Goal: Obtain resource: Obtain resource

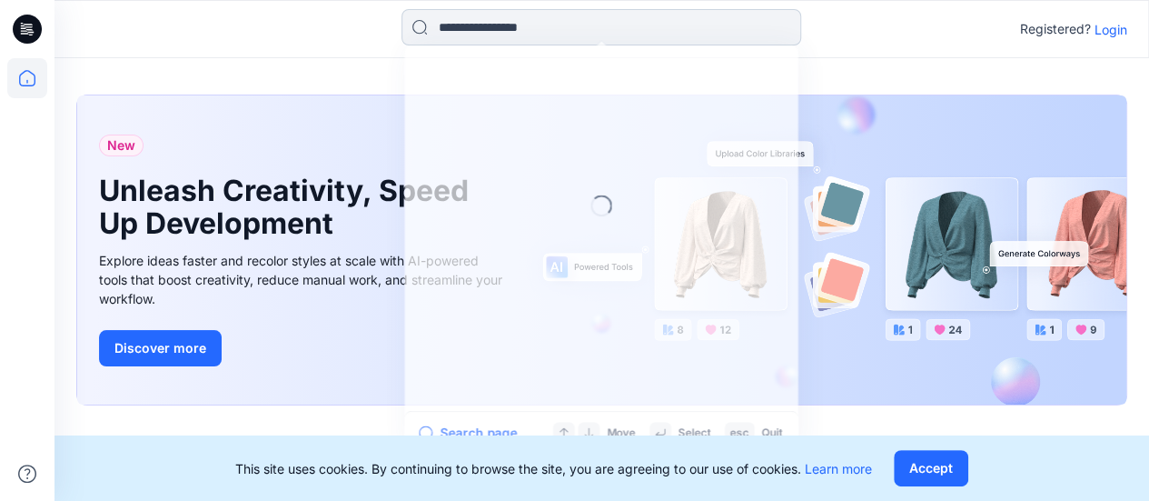
click at [497, 25] on input at bounding box center [602, 27] width 400 height 36
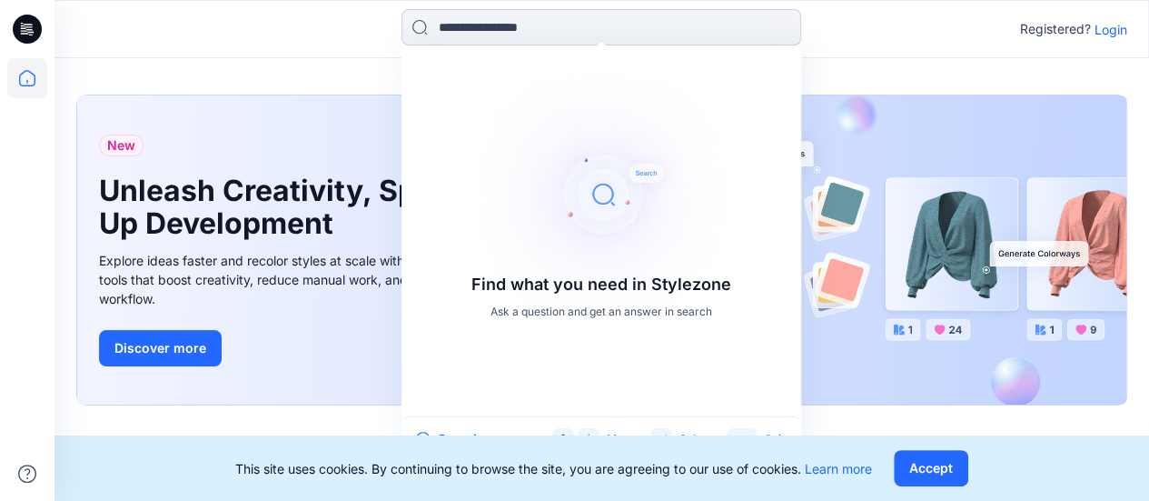
click at [497, 21] on input at bounding box center [602, 27] width 400 height 36
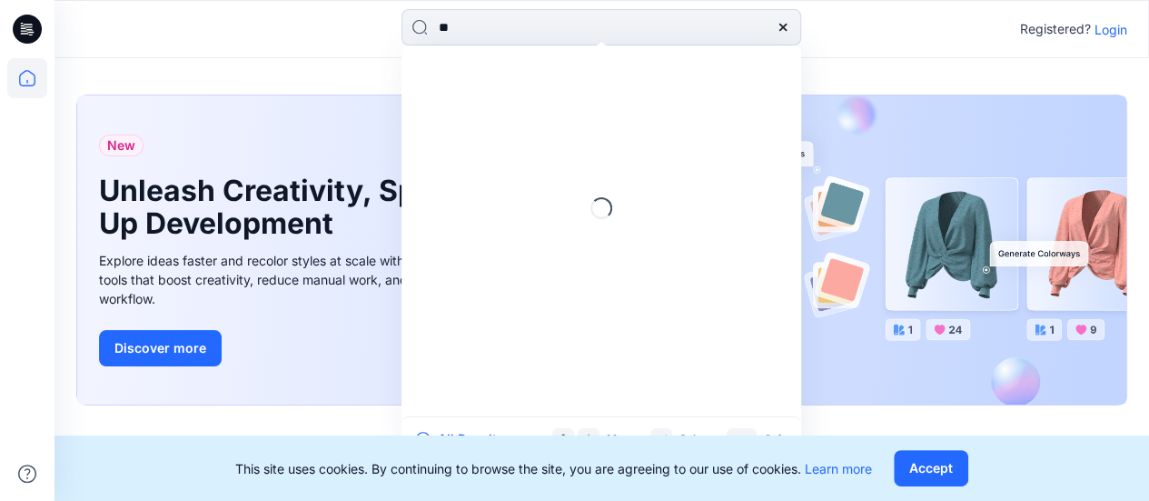
type input "*"
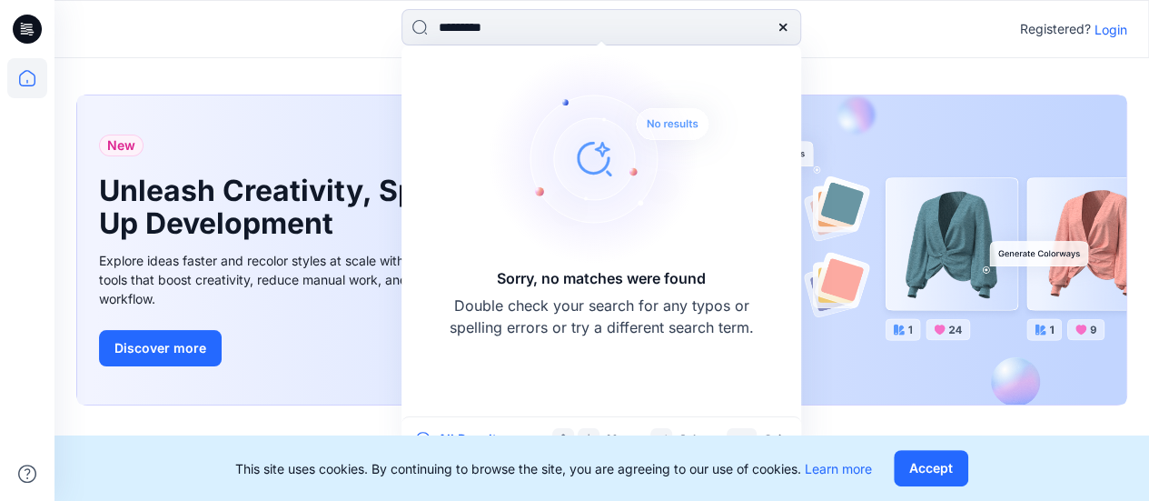
type input "*********"
click at [1114, 26] on p "Login" at bounding box center [1111, 29] width 33 height 19
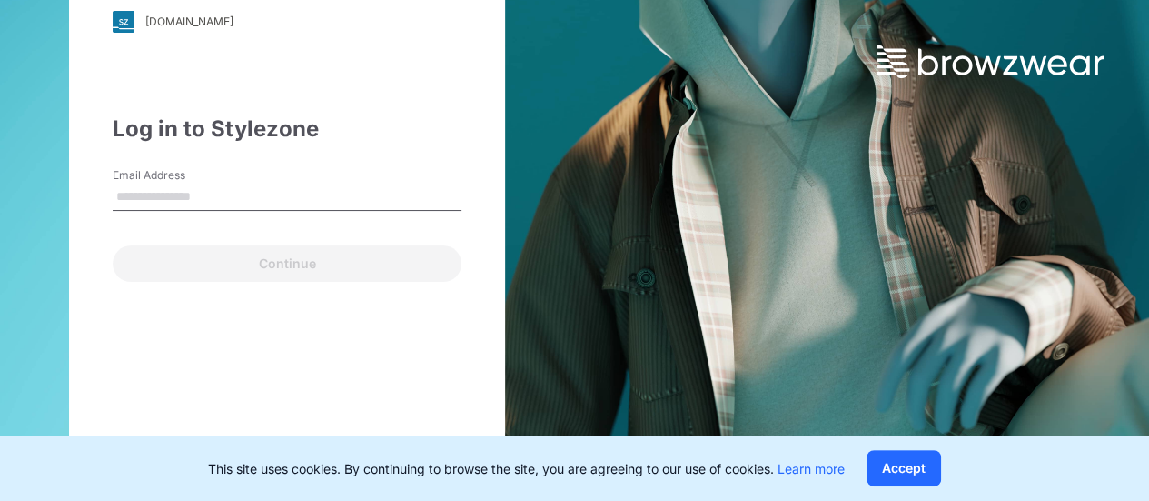
click at [236, 194] on input "Email Address" at bounding box center [287, 197] width 349 height 27
type input "**********"
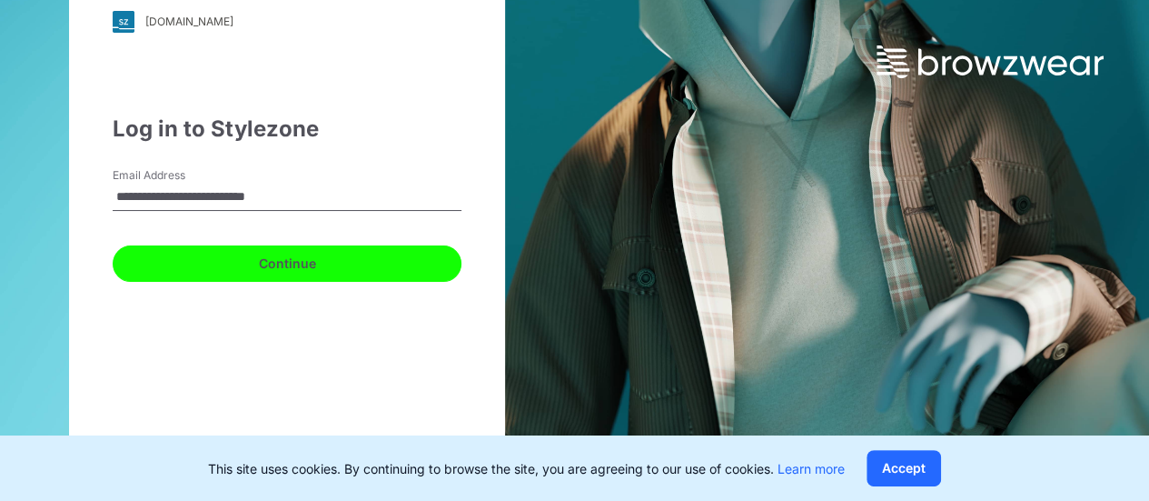
click at [304, 273] on button "Continue" at bounding box center [287, 263] width 349 height 36
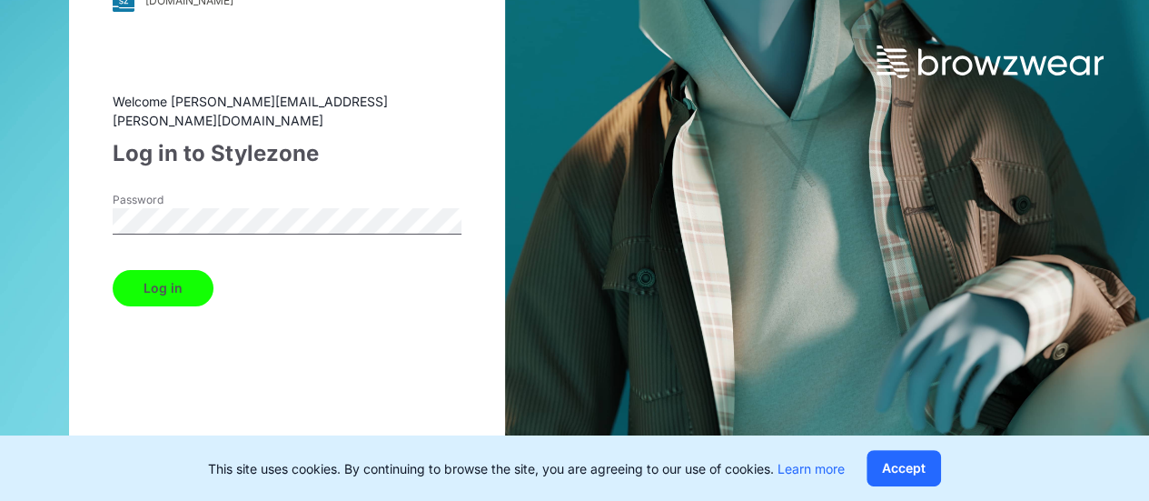
drag, startPoint x: 188, startPoint y: 286, endPoint x: 205, endPoint y: 283, distance: 17.6
click at [188, 285] on button "Log in" at bounding box center [163, 288] width 101 height 36
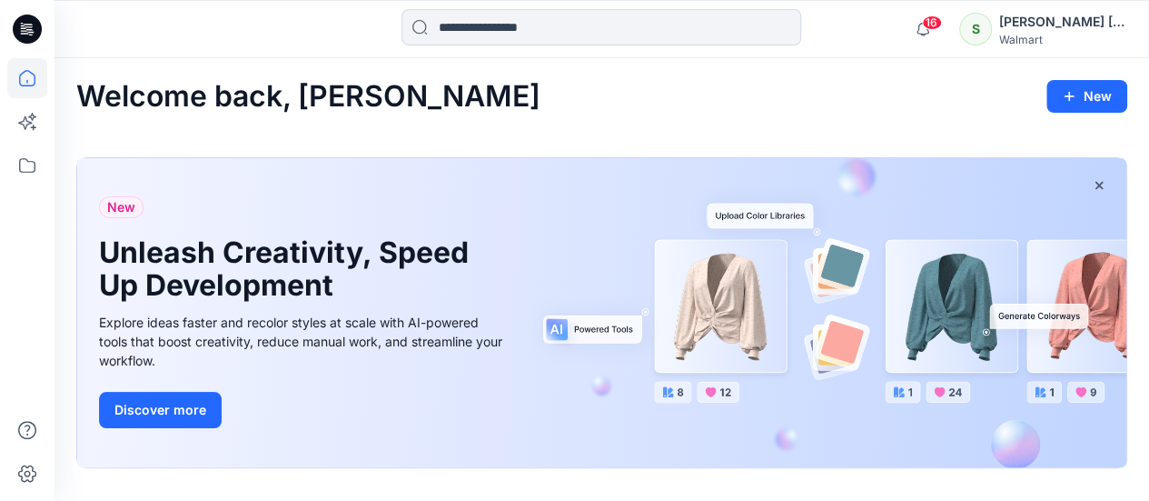
click at [530, 21] on input at bounding box center [602, 27] width 400 height 36
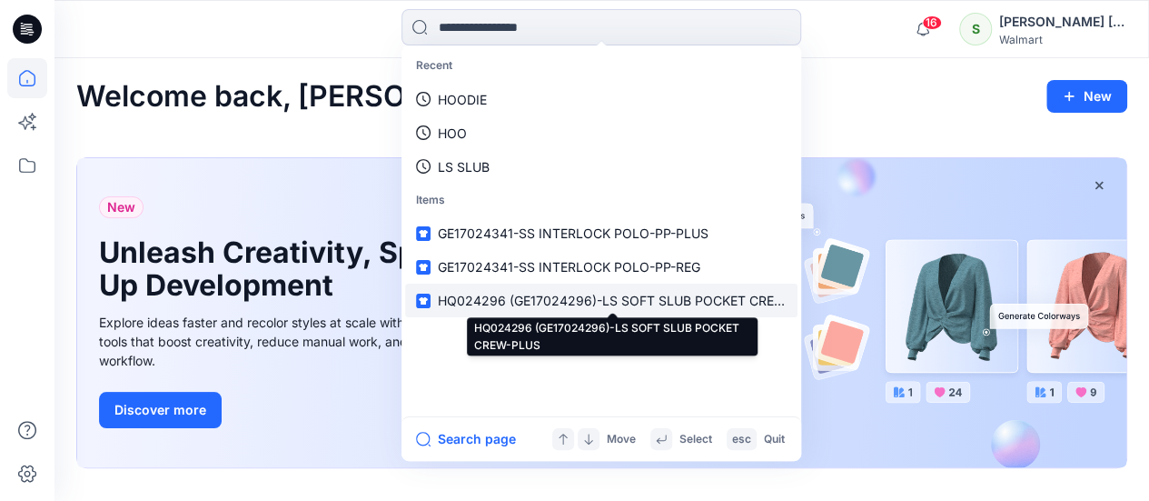
click at [680, 301] on span "HQ024296 (GE17024296)-LS SOFT SLUB POCKET CREW-PLUS" at bounding box center [631, 300] width 386 height 15
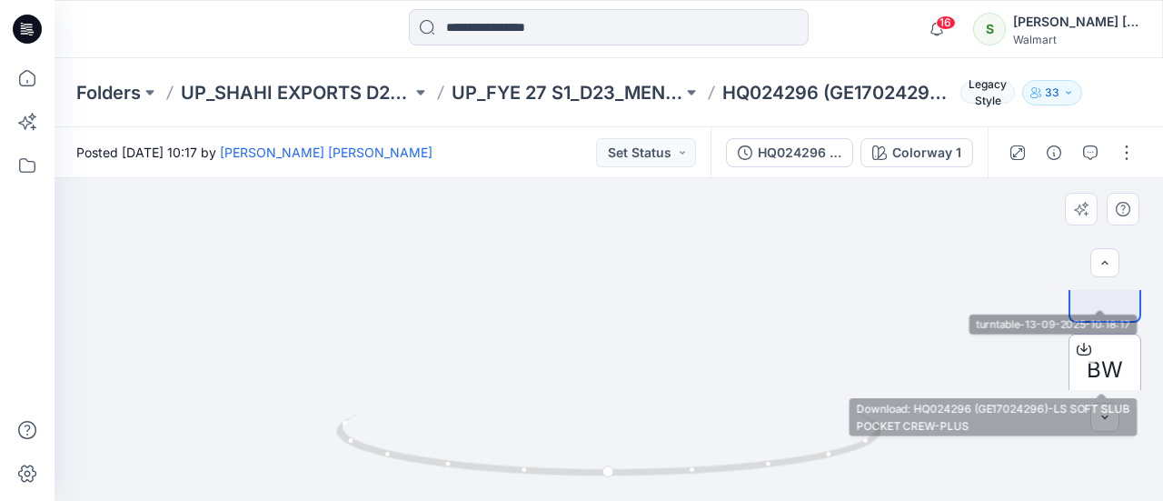
scroll to position [55, 0]
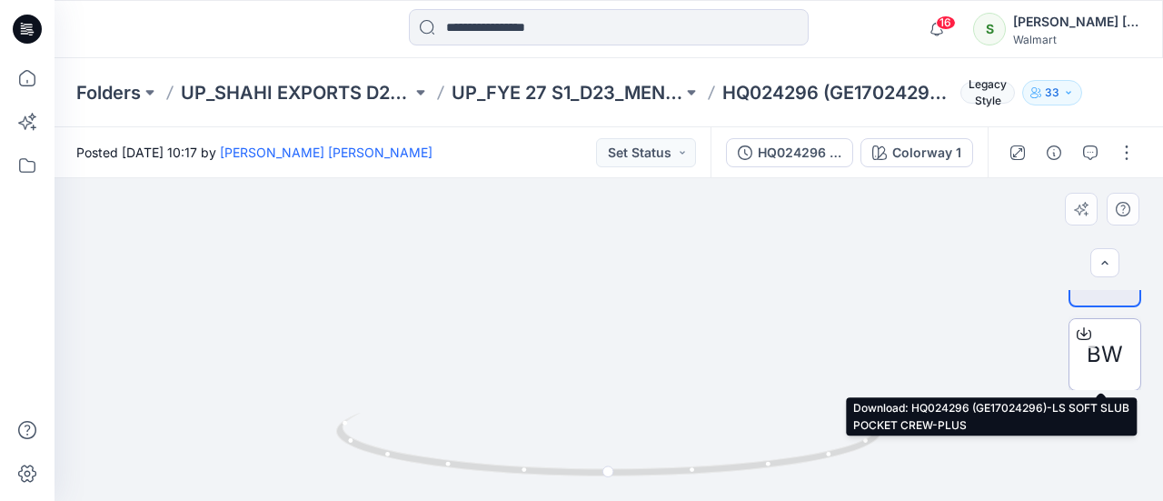
click at [1080, 333] on icon at bounding box center [1083, 330] width 7 height 9
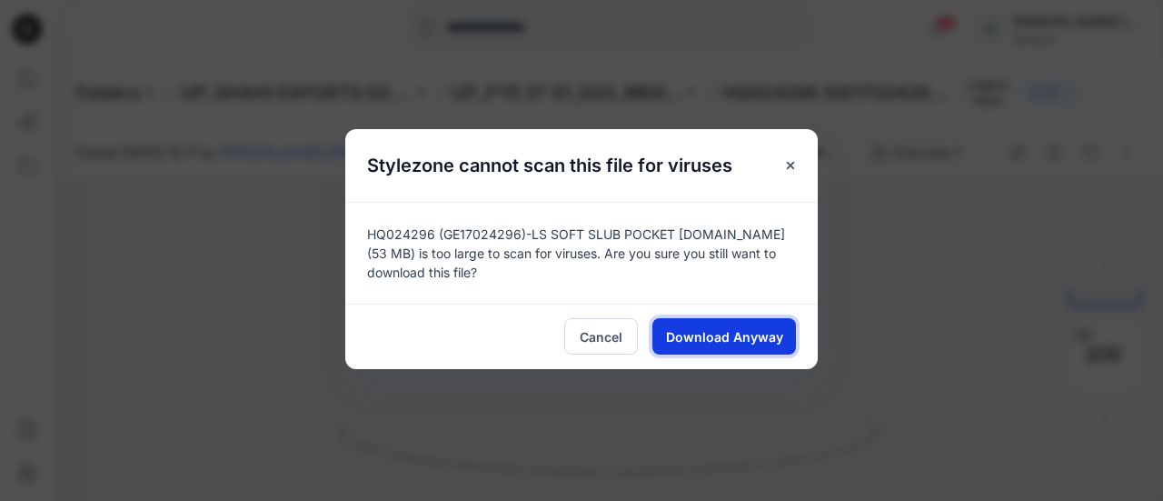
click at [732, 335] on span "Download Anyway" at bounding box center [724, 336] width 117 height 19
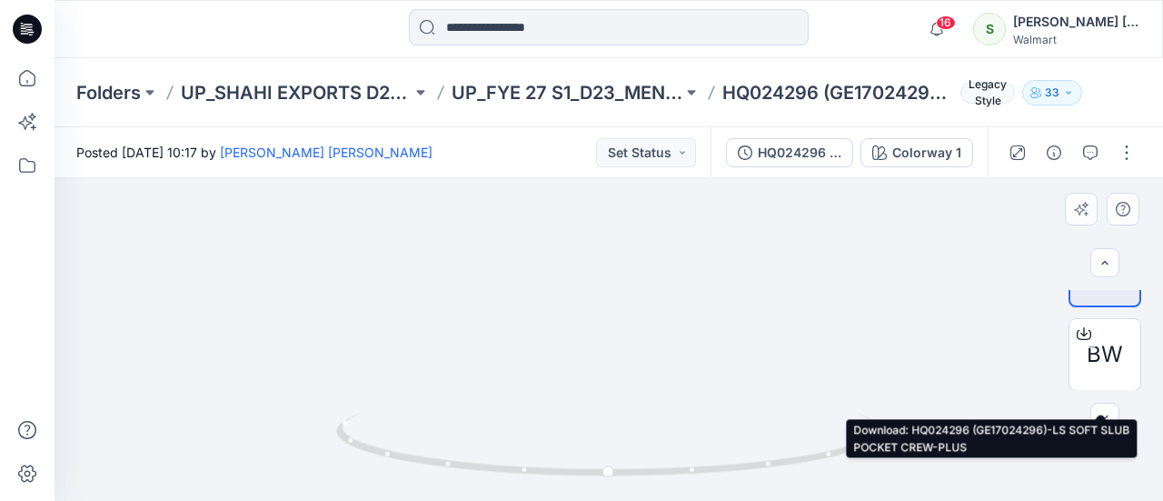
scroll to position [0, 0]
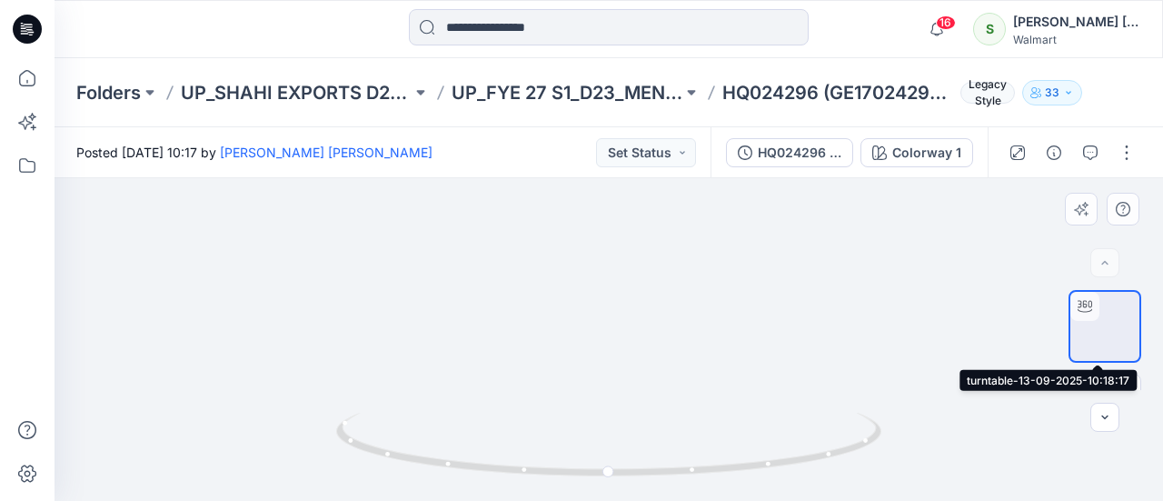
click at [1105, 326] on img at bounding box center [1105, 326] width 0 height 0
drag, startPoint x: 461, startPoint y: 473, endPoint x: 678, endPoint y: 491, distance: 217.9
click at [678, 491] on div at bounding box center [609, 339] width 1108 height 323
drag, startPoint x: 721, startPoint y: 473, endPoint x: 731, endPoint y: 472, distance: 10.2
click at [731, 472] on icon at bounding box center [611, 446] width 550 height 68
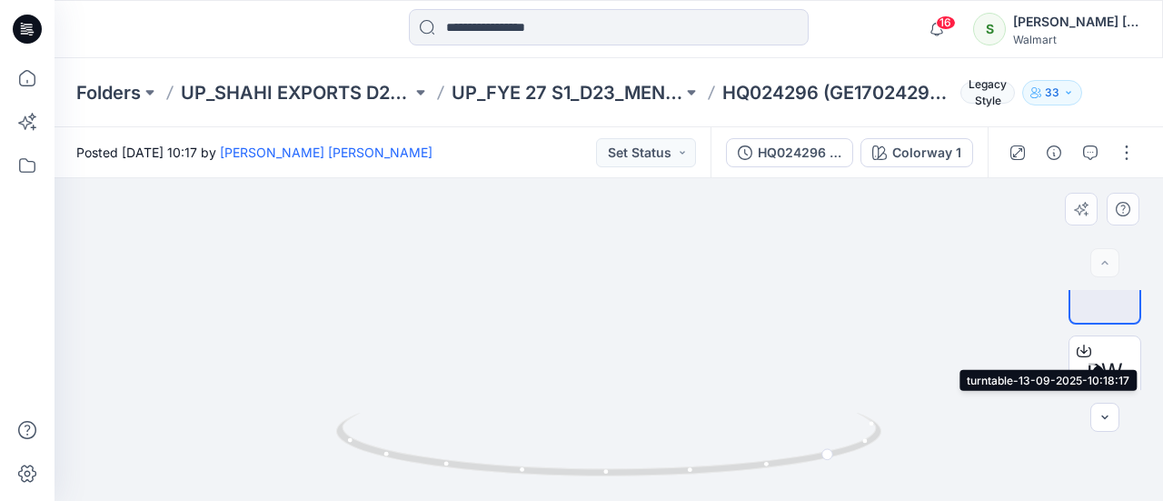
scroll to position [55, 0]
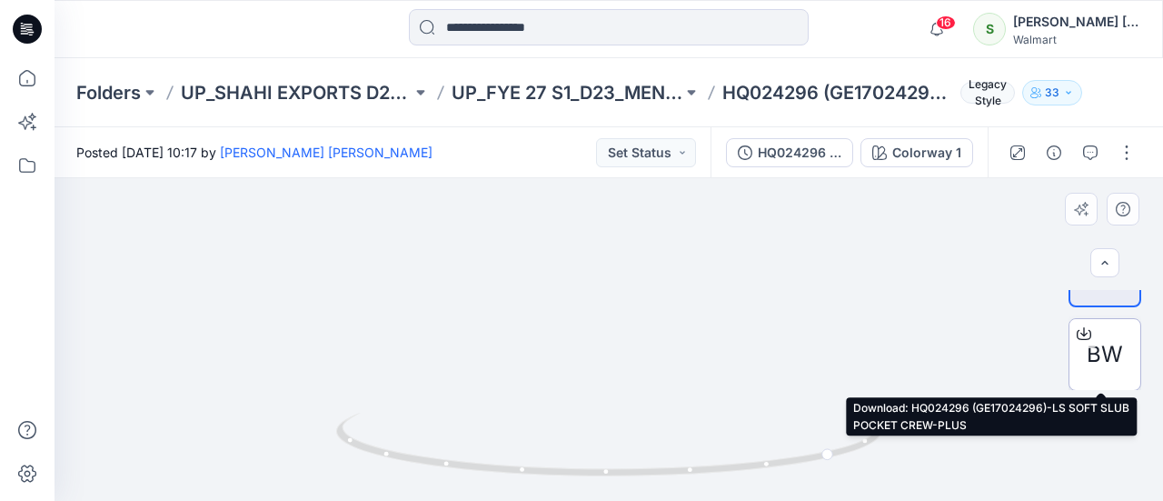
click at [1090, 356] on span "BW" at bounding box center [1105, 354] width 36 height 33
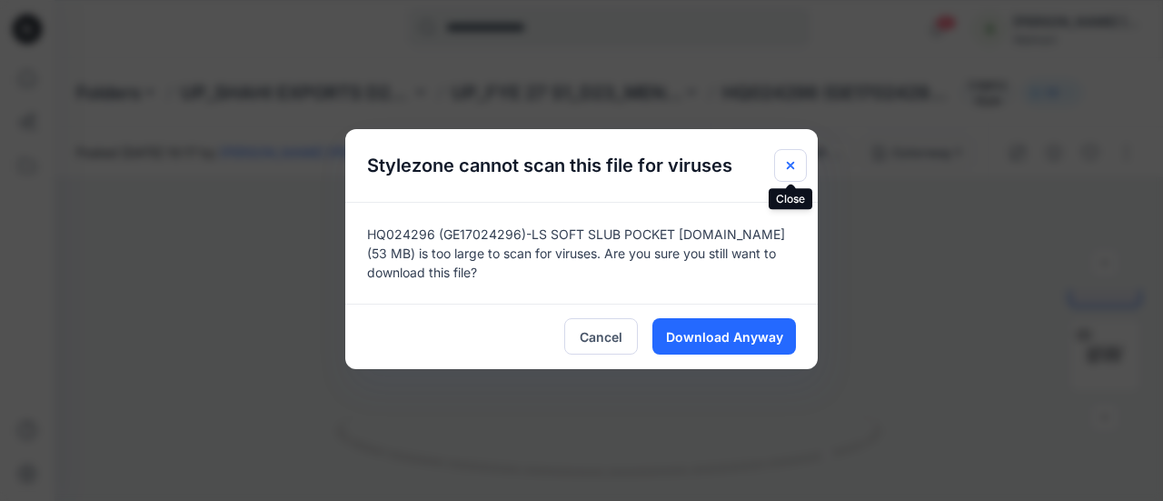
drag, startPoint x: 789, startPoint y: 155, endPoint x: 1021, endPoint y: 40, distance: 258.8
click at [789, 156] on button "Close" at bounding box center [790, 165] width 33 height 33
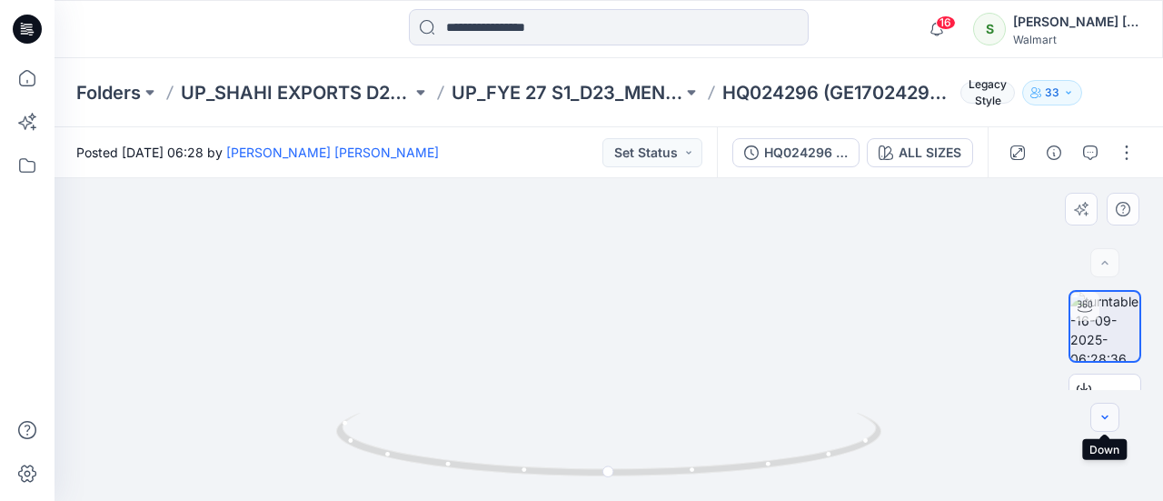
click at [1108, 419] on icon "button" at bounding box center [1104, 417] width 15 height 15
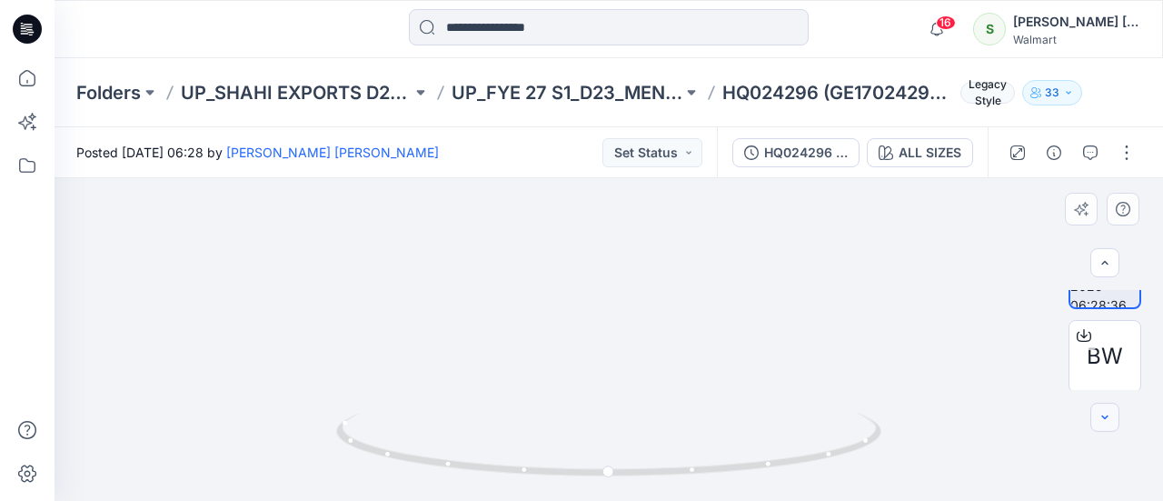
scroll to position [55, 0]
click at [1108, 419] on icon "button" at bounding box center [1104, 417] width 15 height 15
click at [204, 223] on div at bounding box center [609, 339] width 1108 height 323
drag, startPoint x: 375, startPoint y: 422, endPoint x: 521, endPoint y: 402, distance: 146.7
click at [535, 397] on div at bounding box center [609, 339] width 1108 height 323
